Goal: Task Accomplishment & Management: Manage account settings

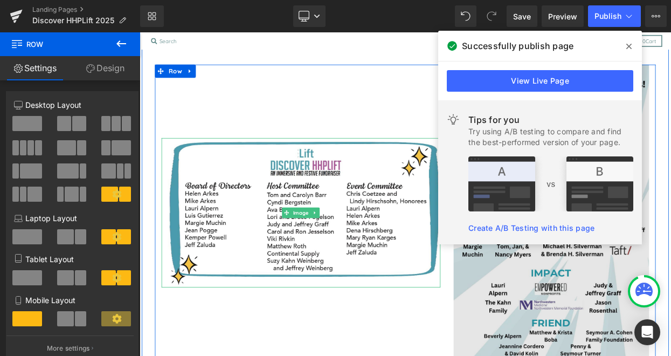
scroll to position [1399, 0]
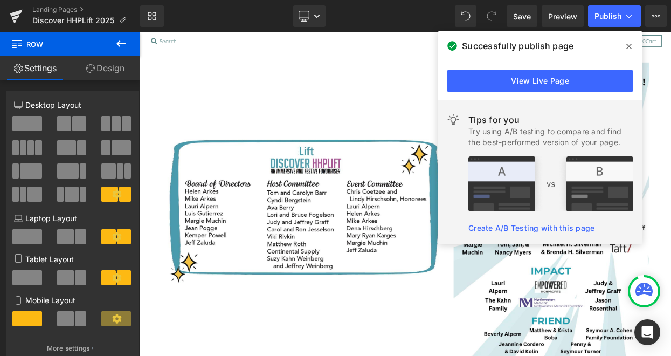
click at [632, 45] on span at bounding box center [628, 46] width 17 height 17
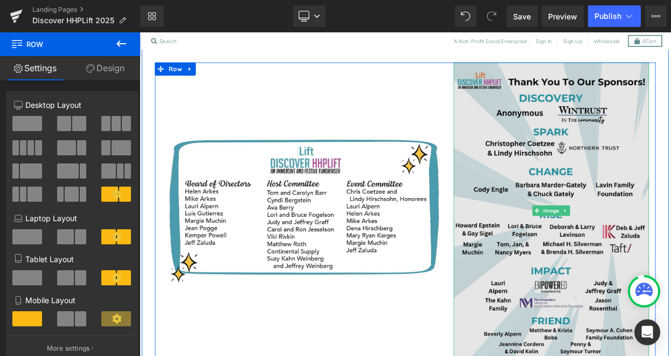
click at [627, 309] on img at bounding box center [645, 250] width 240 height 363
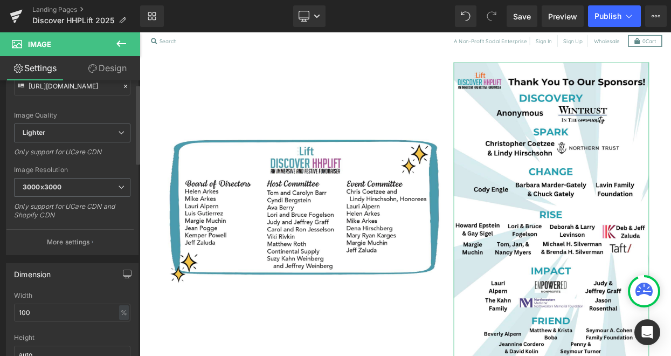
scroll to position [0, 0]
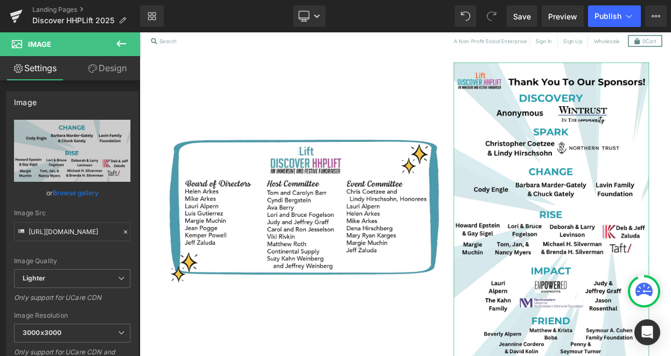
click at [41, 65] on link "Settings" at bounding box center [35, 68] width 70 height 24
click at [113, 67] on link "Design" at bounding box center [107, 68] width 70 height 24
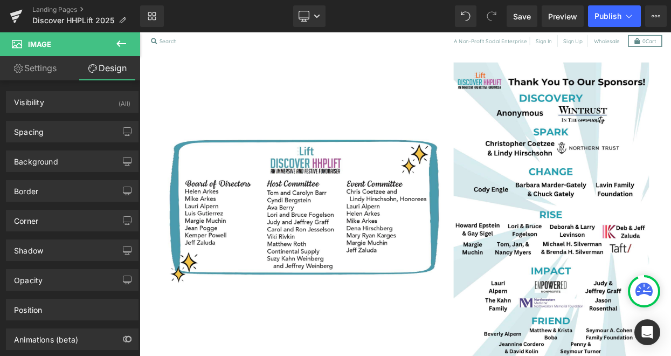
click at [36, 41] on span "Image" at bounding box center [39, 44] width 23 height 9
click at [116, 43] on icon at bounding box center [121, 43] width 13 height 13
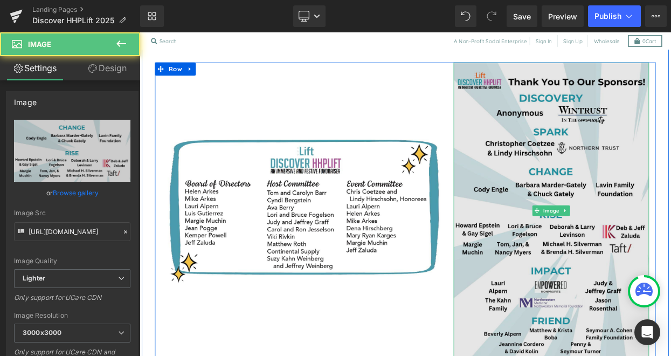
click at [589, 143] on img at bounding box center [645, 250] width 240 height 363
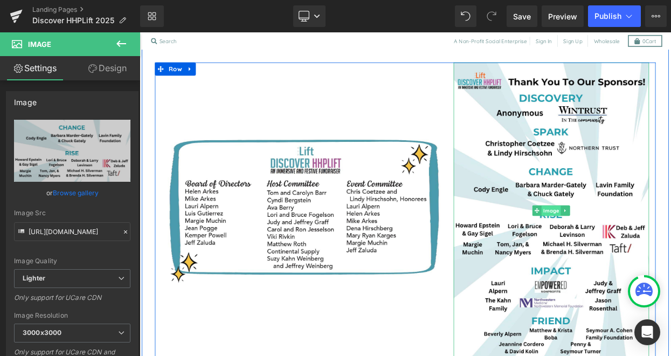
click at [648, 245] on span "Image" at bounding box center [645, 251] width 24 height 13
click at [648, 244] on span "Image" at bounding box center [645, 250] width 24 height 13
click at [665, 244] on link at bounding box center [661, 250] width 11 height 13
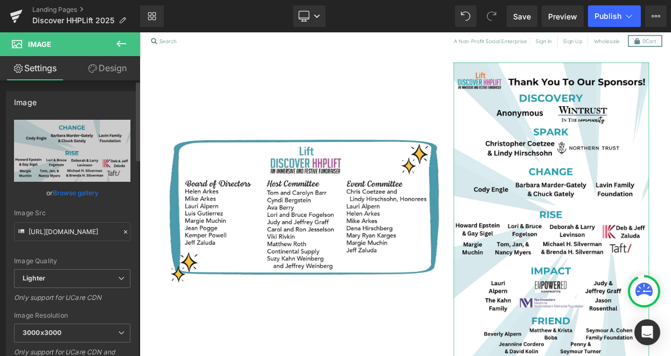
click at [86, 190] on link "Browse gallery" at bounding box center [76, 192] width 46 height 19
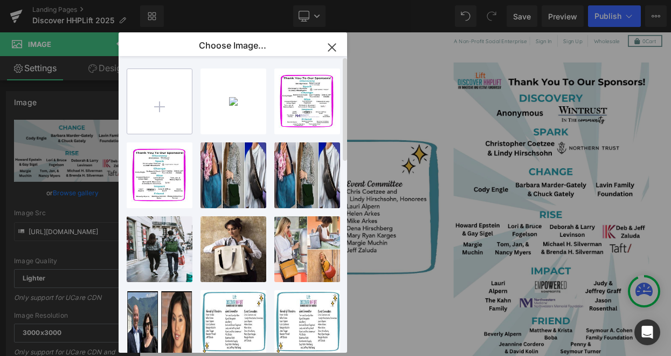
click at [165, 104] on input "file" at bounding box center [159, 101] width 65 height 65
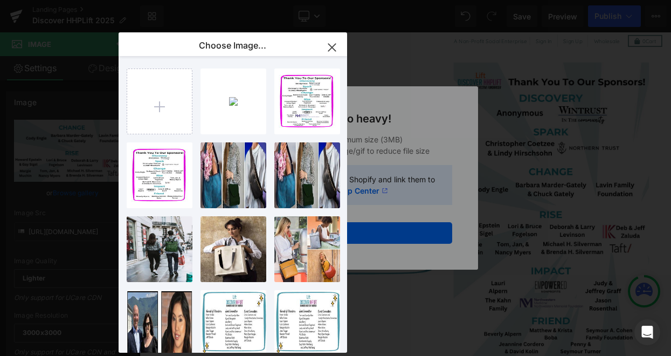
click at [332, 45] on icon "button" at bounding box center [331, 47] width 17 height 17
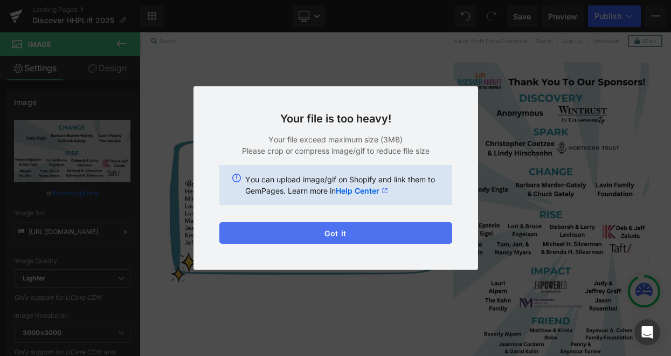
click at [340, 231] on button "Got it" at bounding box center [335, 233] width 233 height 22
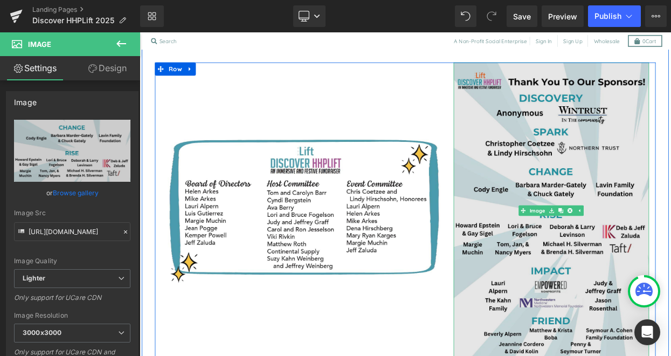
click at [619, 209] on img at bounding box center [645, 250] width 240 height 363
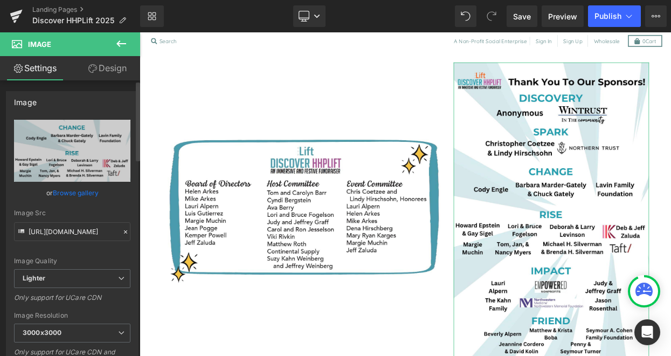
click at [80, 191] on link "Browse gallery" at bounding box center [76, 192] width 46 height 19
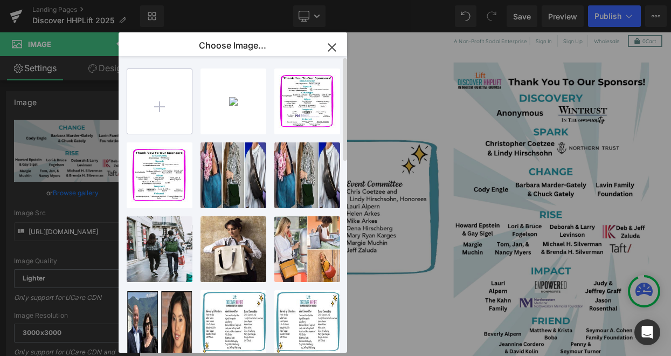
click at [170, 117] on input "file" at bounding box center [159, 101] width 65 height 65
type input "C:\fakepath\Screen Shot [DATE] 3.04.41 PM.png"
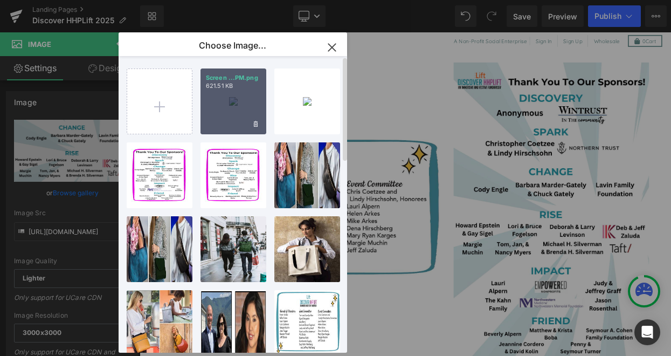
click at [221, 102] on div "Screen ...PM.png 621.51 KB" at bounding box center [233, 101] width 66 height 66
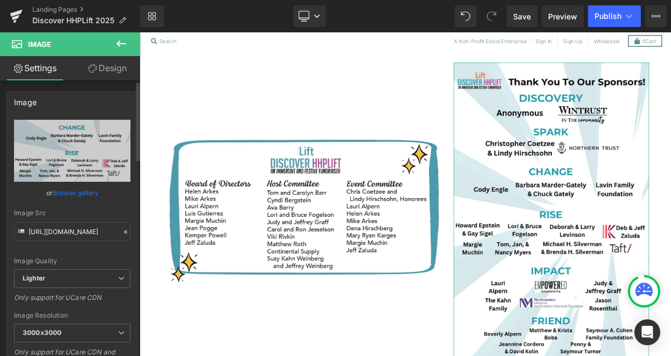
click at [73, 188] on link "Browse gallery" at bounding box center [76, 192] width 46 height 19
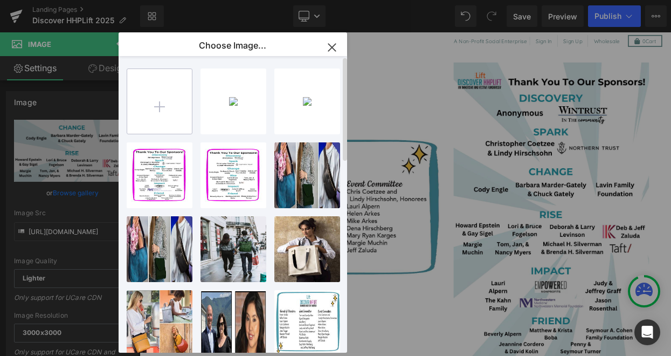
click at [177, 99] on input "file" at bounding box center [159, 101] width 65 height 65
type input "C:\fakepath\Screen Shot [DATE] 3.04.41 PM.png"
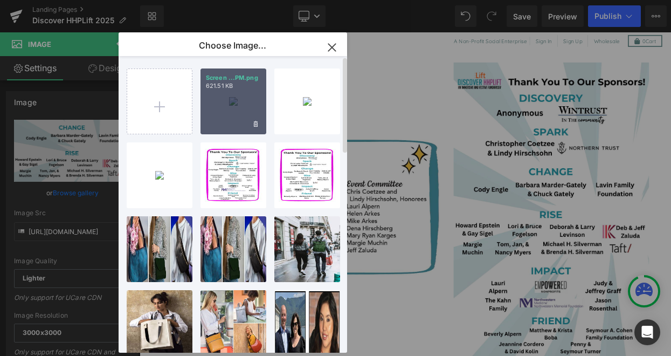
click at [244, 102] on div "Screen ...PM.png 621.51 KB" at bounding box center [233, 101] width 66 height 66
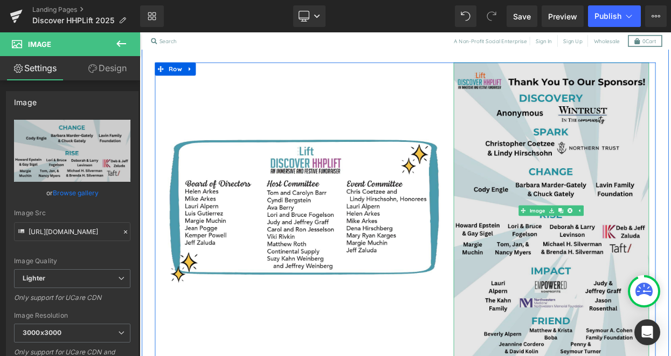
click at [584, 312] on img at bounding box center [645, 250] width 240 height 363
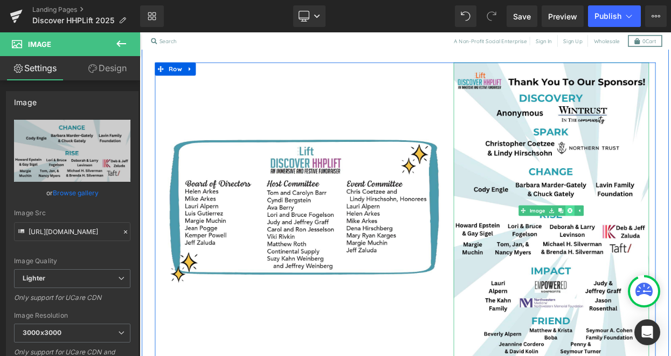
click at [667, 244] on link at bounding box center [667, 250] width 11 height 13
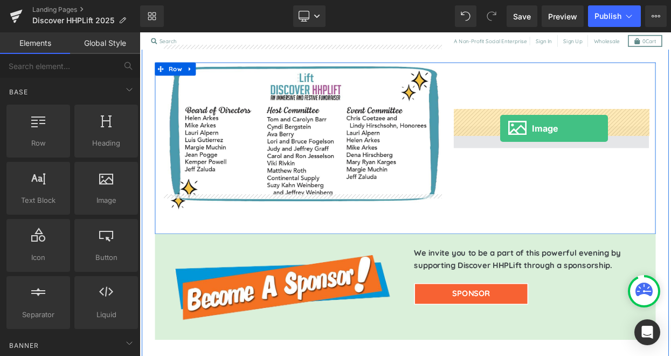
drag, startPoint x: 246, startPoint y: 209, endPoint x: 582, endPoint y: 150, distance: 341.3
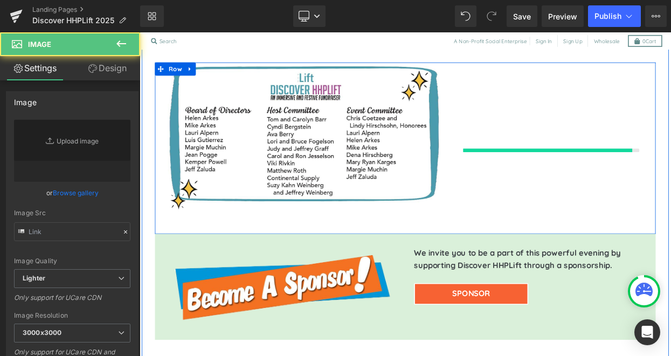
type input "//[DOMAIN_NAME][URL]"
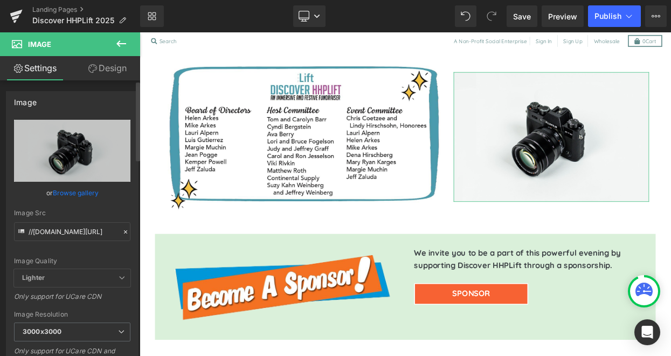
click at [84, 194] on link "Browse gallery" at bounding box center [76, 192] width 46 height 19
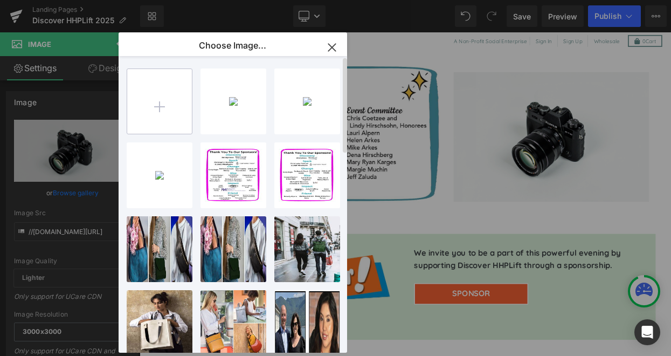
click at [157, 100] on input "file" at bounding box center [159, 101] width 65 height 65
type input "C:\fakepath\Screen Shot [DATE] 3.05.27 PM.png"
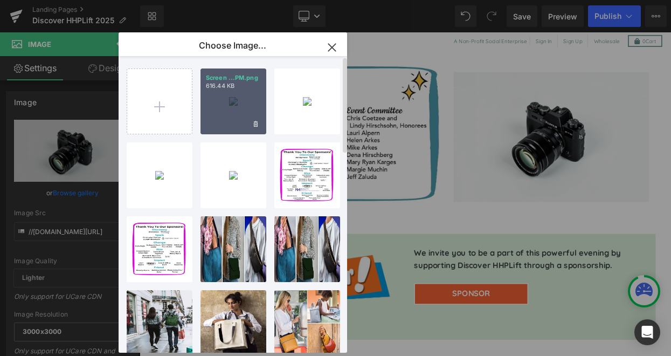
click at [239, 108] on div "Screen ...PM.png 616.44 KB" at bounding box center [233, 101] width 66 height 66
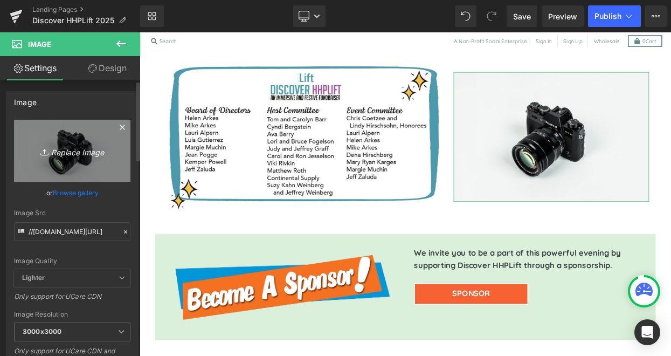
click at [72, 149] on icon "Replace Image" at bounding box center [72, 150] width 86 height 13
type input "C:\fakepath\Screen Shot [DATE] 3.05.27 PM.png"
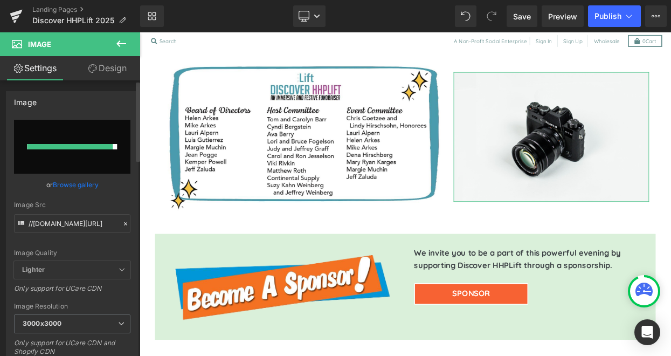
click at [79, 177] on link "Browse gallery" at bounding box center [76, 184] width 46 height 19
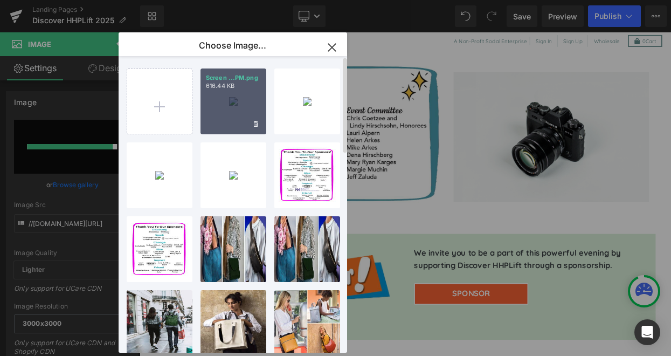
click at [224, 114] on div "Screen ...PM.png 616.44 KB" at bounding box center [233, 101] width 66 height 66
type input "[URL][DOMAIN_NAME]"
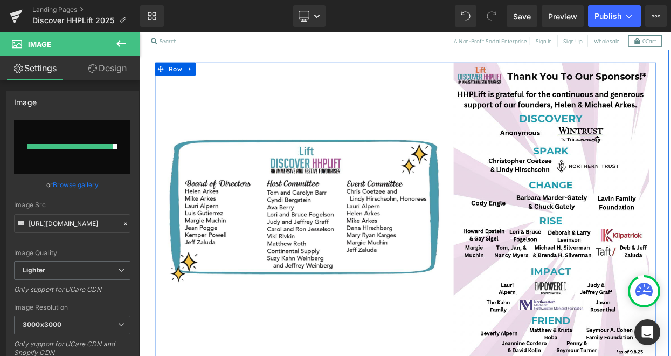
click at [413, 347] on div "Image" at bounding box center [337, 250] width 358 height 363
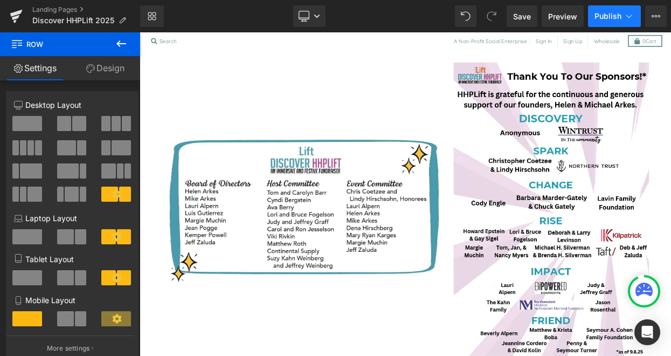
click at [608, 15] on span "Publish" at bounding box center [607, 16] width 27 height 9
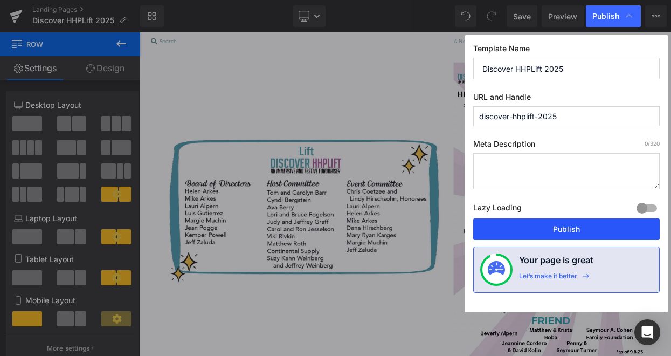
click at [563, 224] on button "Publish" at bounding box center [566, 229] width 186 height 22
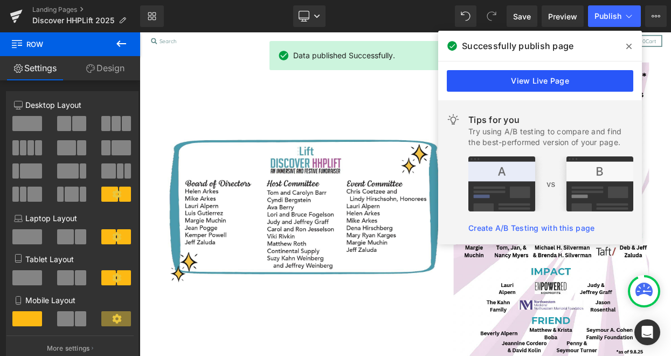
click at [518, 82] on link "View Live Page" at bounding box center [540, 81] width 186 height 22
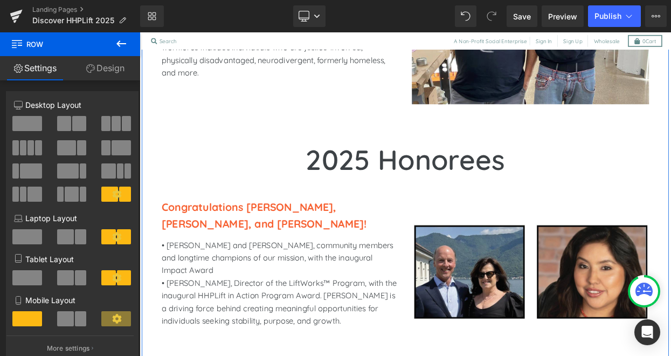
scroll to position [1017, 0]
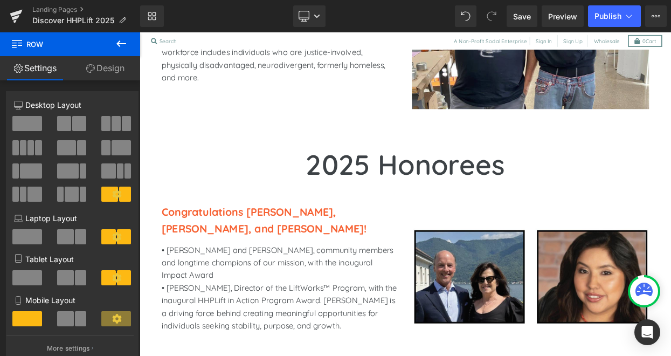
click at [120, 42] on icon at bounding box center [121, 43] width 13 height 13
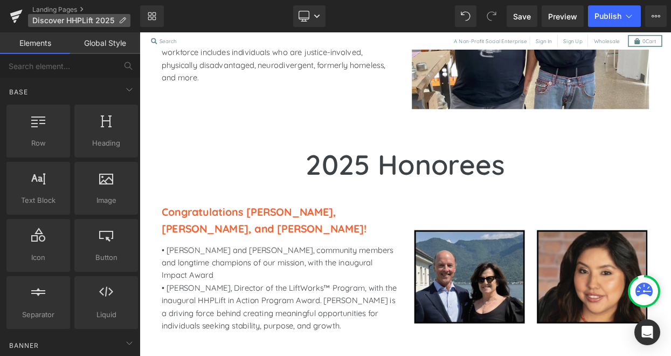
click at [64, 16] on span "Discover HHPLift 2025" at bounding box center [73, 20] width 82 height 9
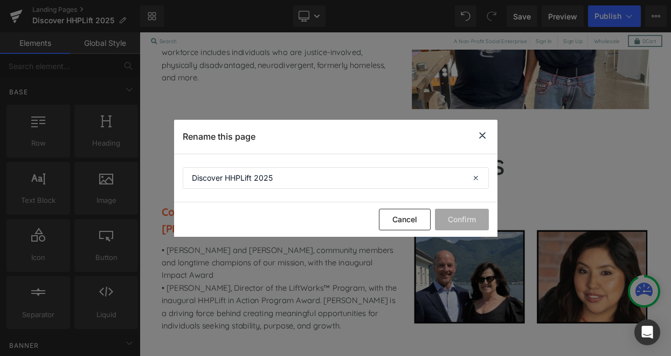
click at [477, 135] on icon at bounding box center [482, 135] width 13 height 13
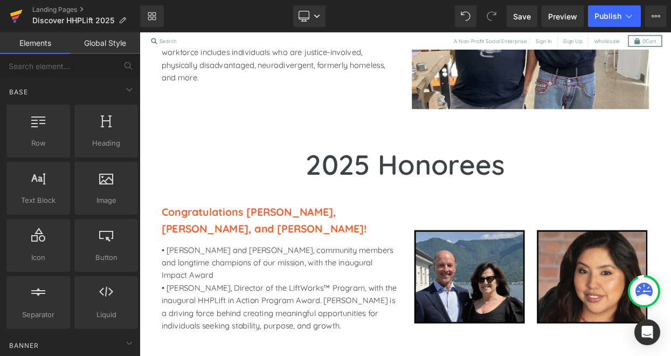
click at [19, 8] on icon at bounding box center [16, 16] width 13 height 27
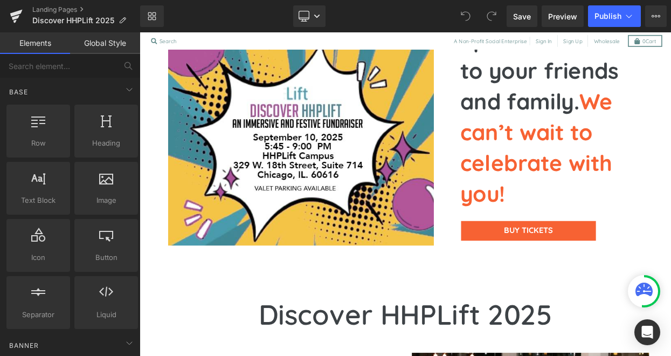
scroll to position [112, 0]
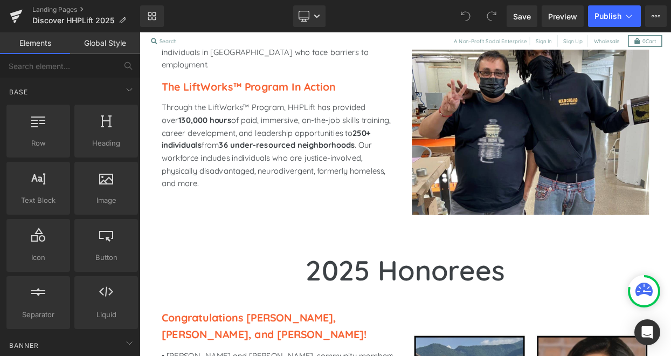
scroll to position [882, 0]
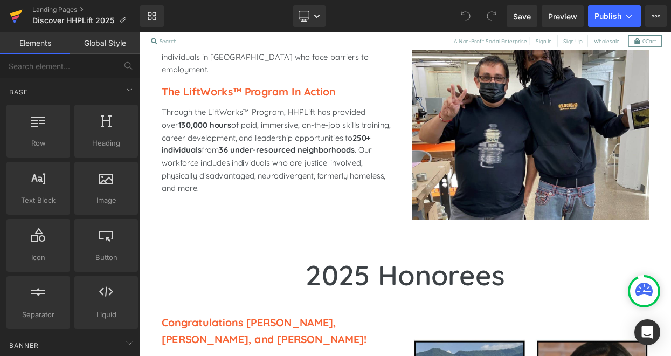
click at [18, 16] on icon at bounding box center [16, 17] width 8 height 5
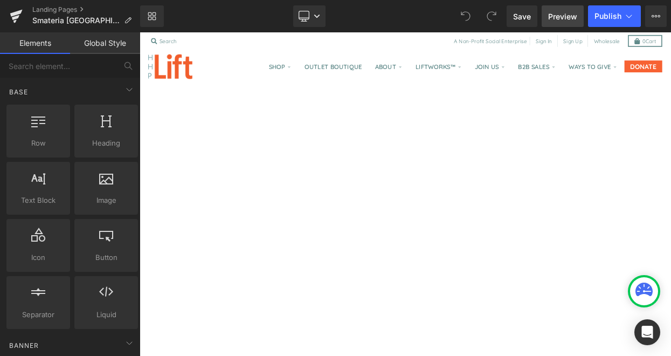
click at [565, 16] on span "Preview" at bounding box center [562, 16] width 29 height 11
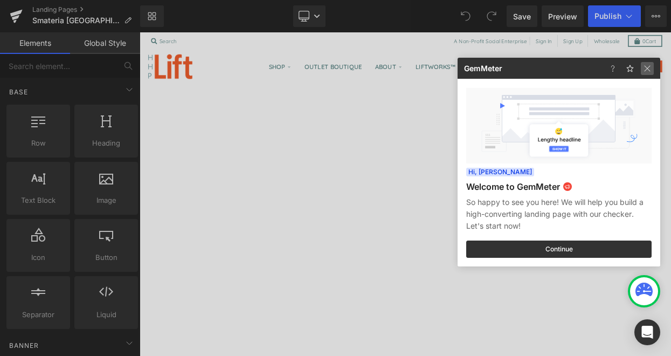
click at [646, 70] on img at bounding box center [647, 68] width 13 height 13
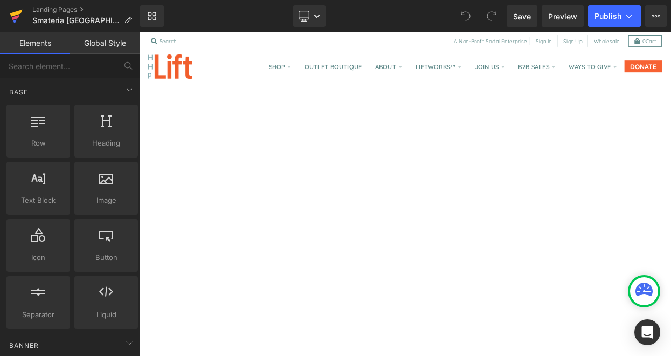
click at [17, 18] on icon at bounding box center [16, 16] width 13 height 27
